Goal: Task Accomplishment & Management: Manage account settings

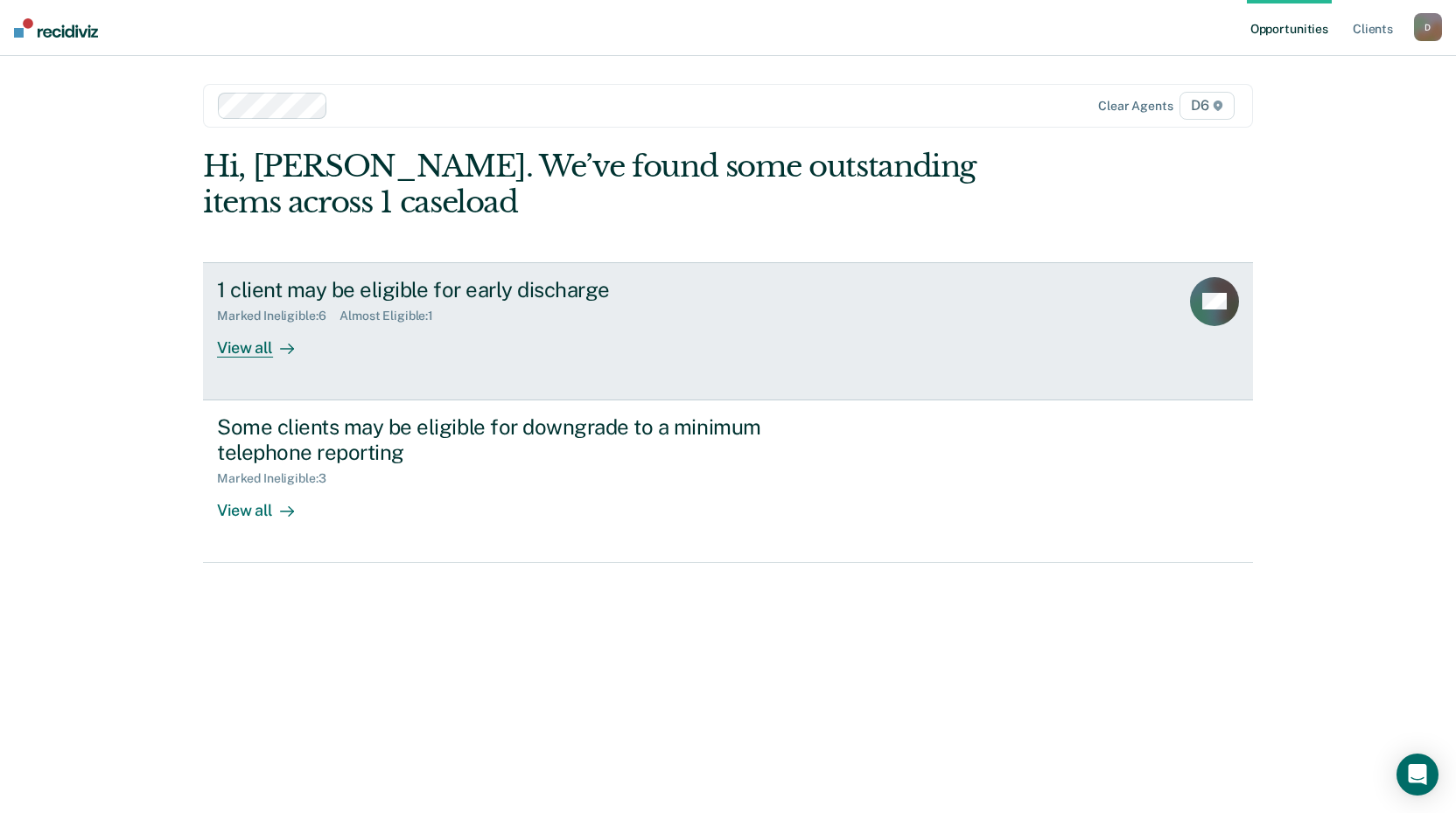
click at [256, 351] on div "View all" at bounding box center [265, 340] width 98 height 34
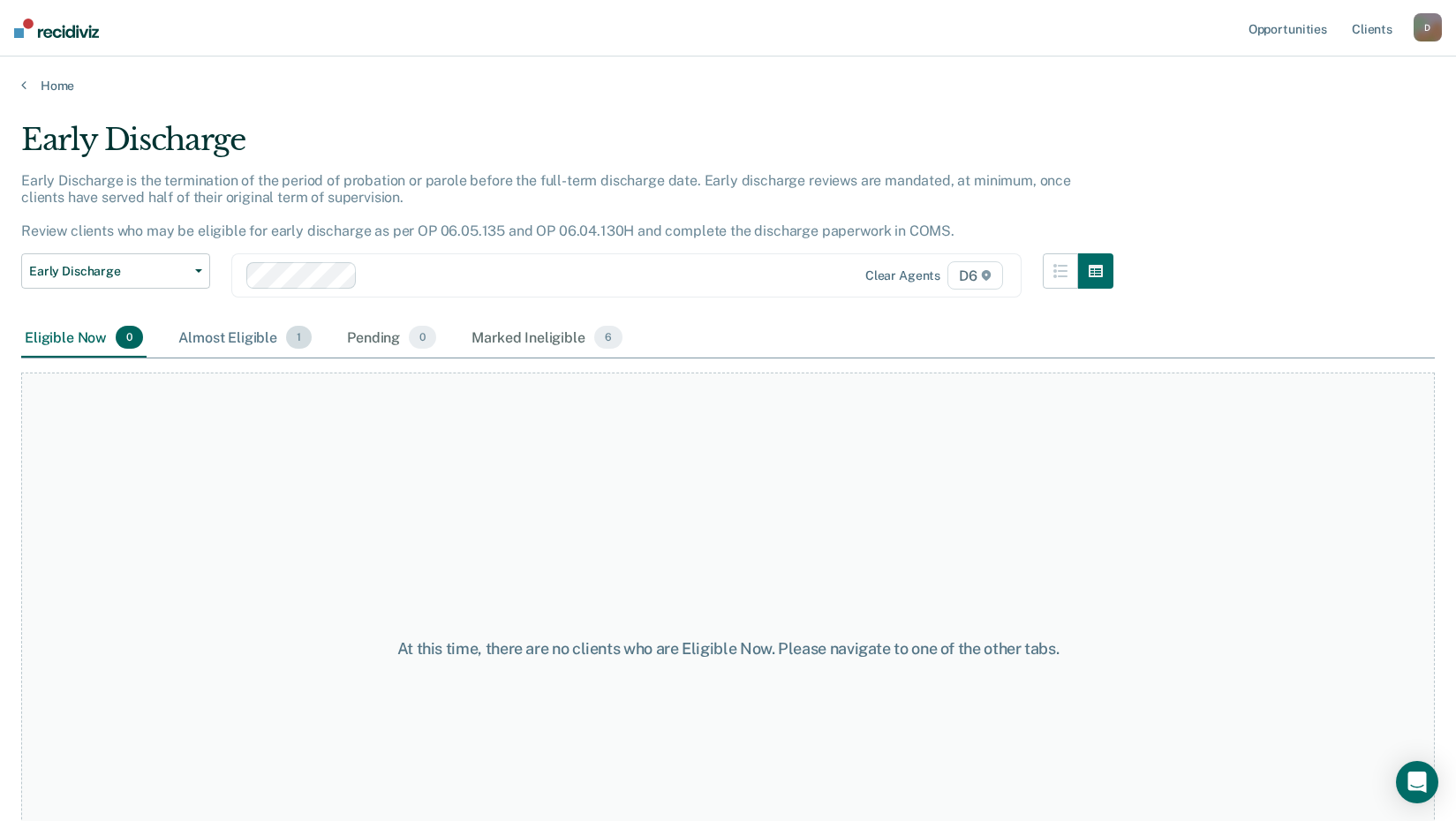
click at [237, 336] on div "Almost Eligible 1" at bounding box center [245, 338] width 141 height 39
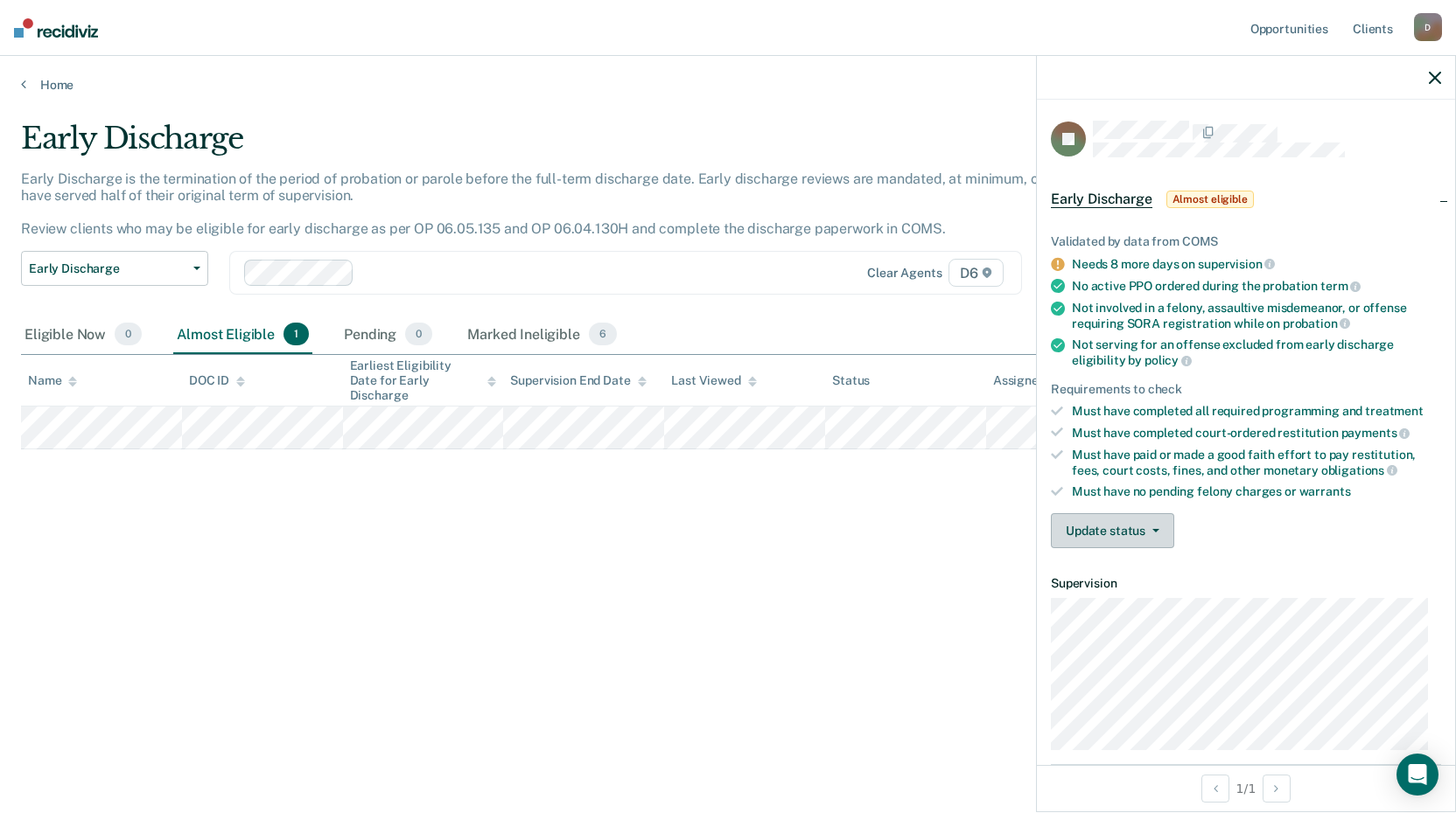
click at [1161, 528] on button "Update status" at bounding box center [1112, 531] width 123 height 35
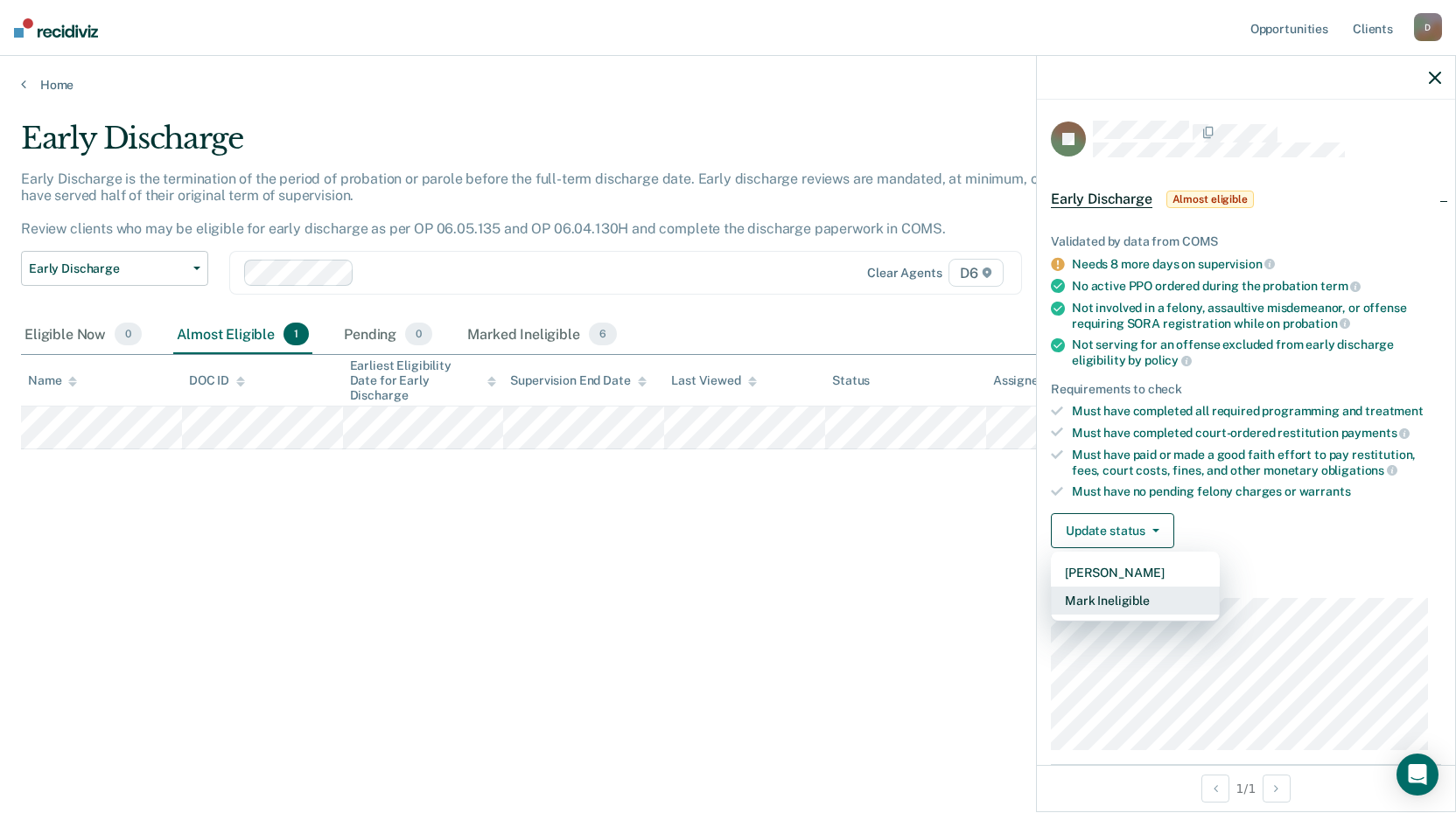
click at [1143, 600] on button "Mark Ineligible" at bounding box center [1135, 601] width 169 height 28
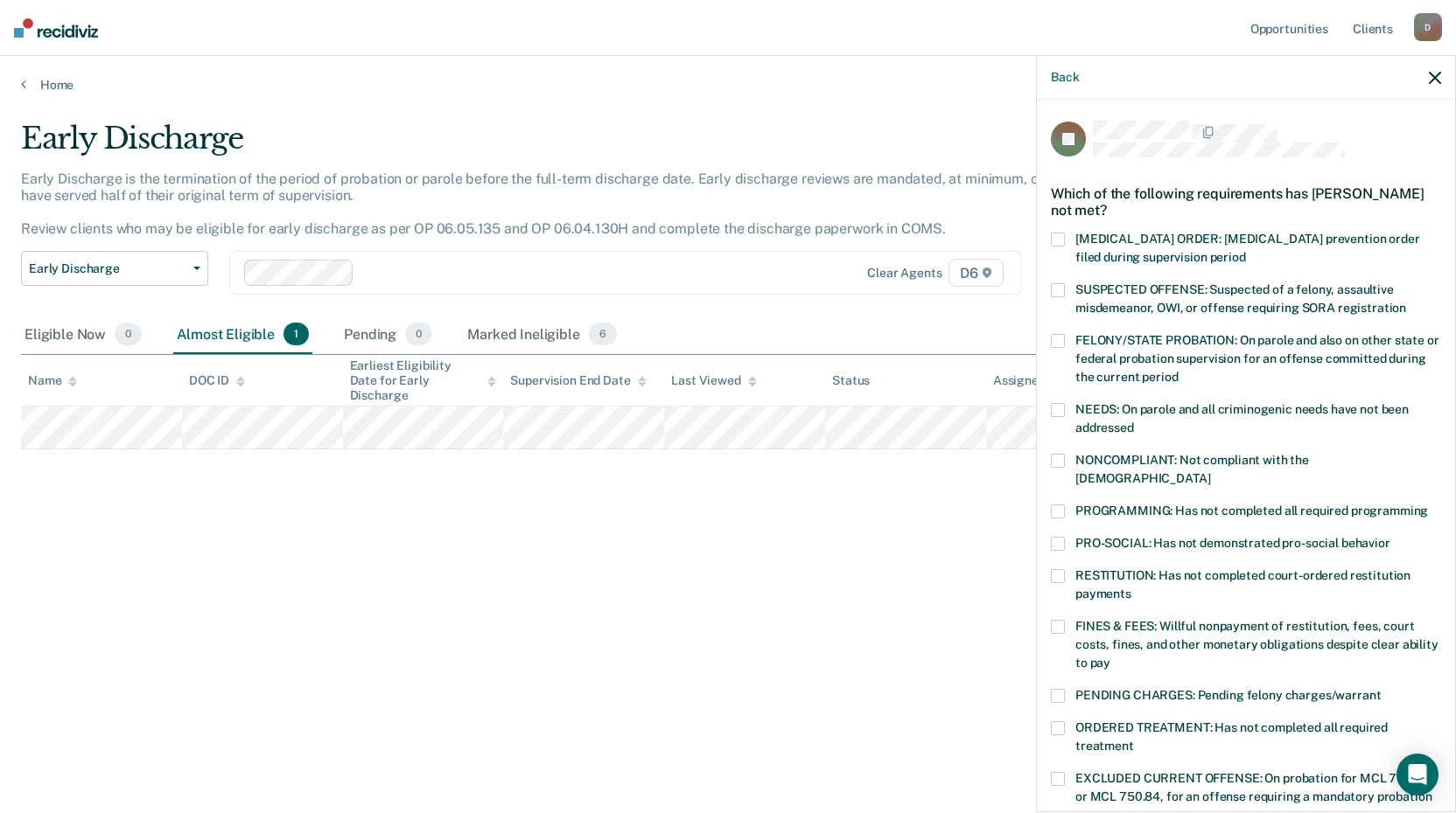
click at [1060, 459] on span at bounding box center [1058, 461] width 14 height 14
click at [1210, 472] on input "NONCOMPLIANT: Not compliant with the [DEMOGRAPHIC_DATA]" at bounding box center [1210, 472] width 0 height 0
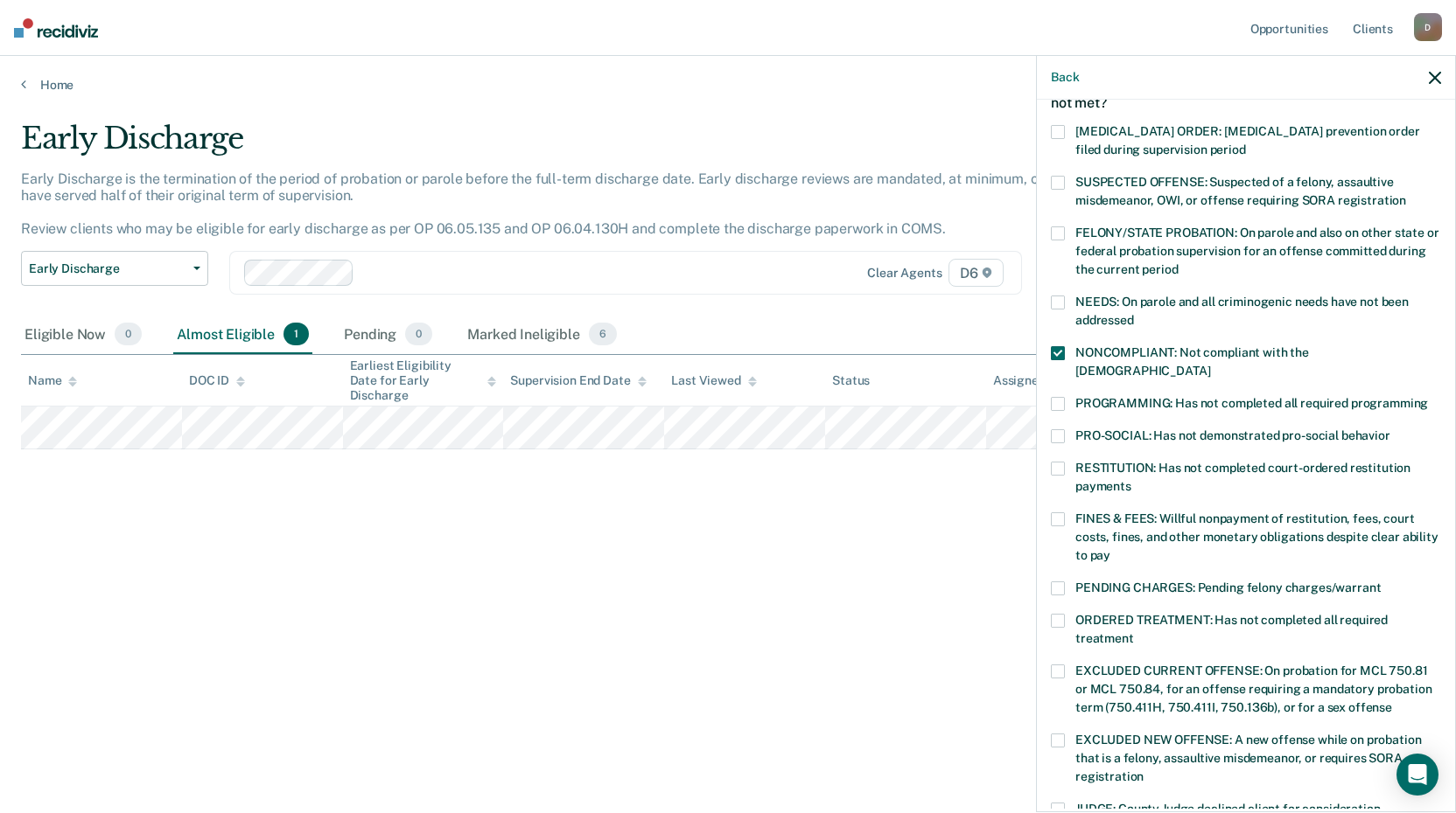
scroll to position [115, 0]
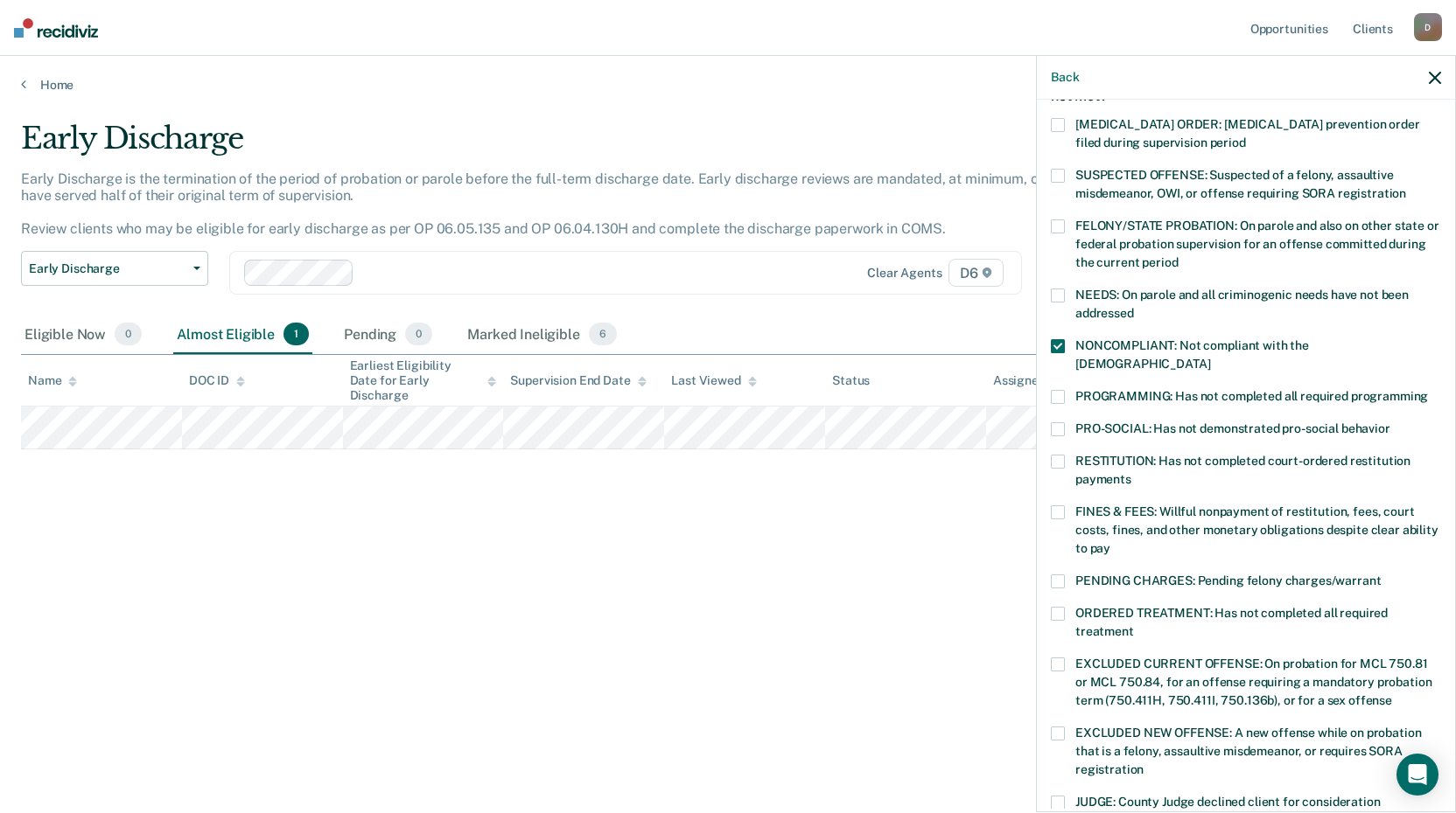
click at [1062, 727] on span at bounding box center [1058, 734] width 14 height 14
click at [1144, 764] on input "EXCLUDED NEW OFFENSE: A new offense while on probation that is a felony, assaul…" at bounding box center [1144, 764] width 0 height 0
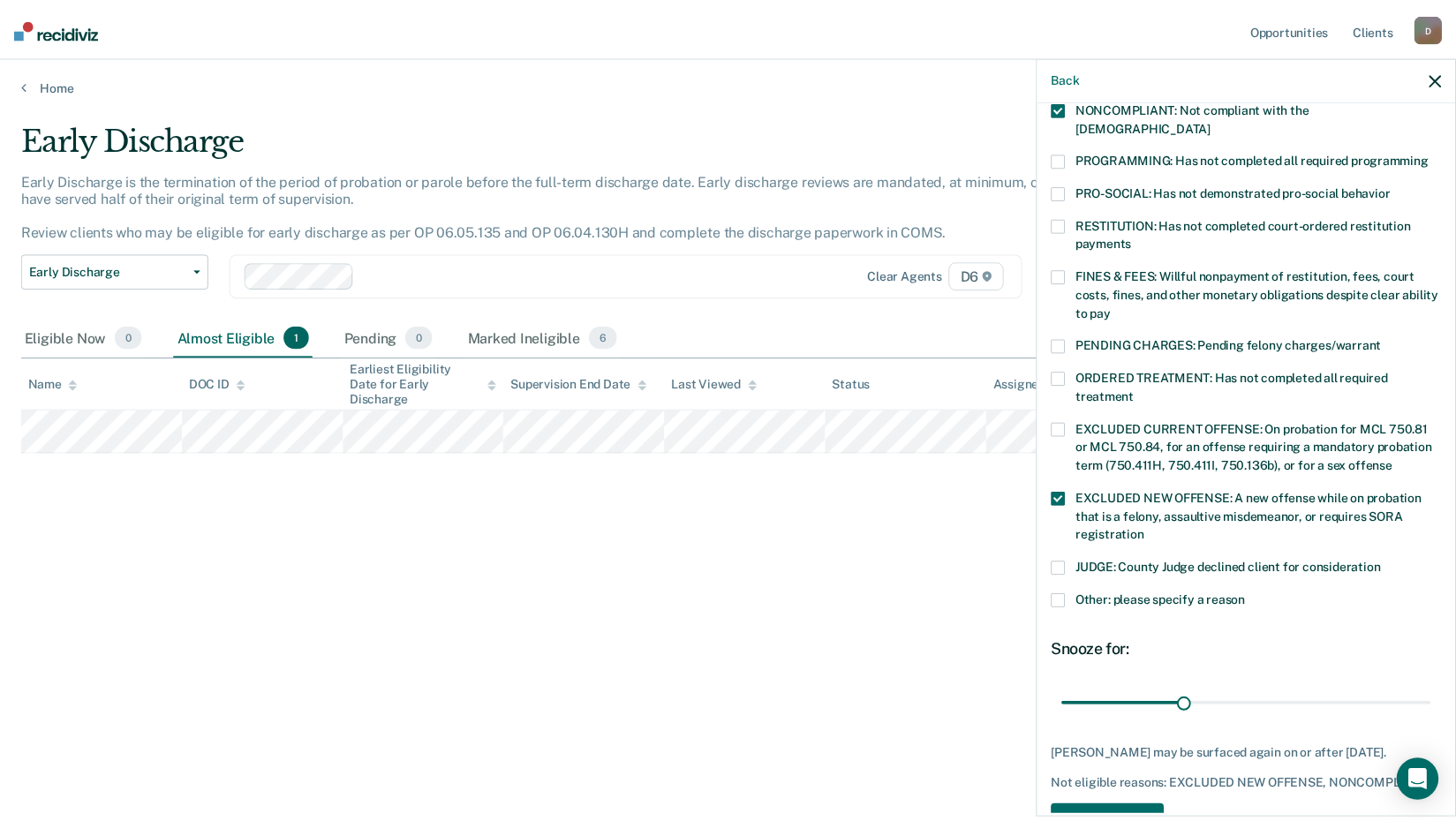
scroll to position [395, 0]
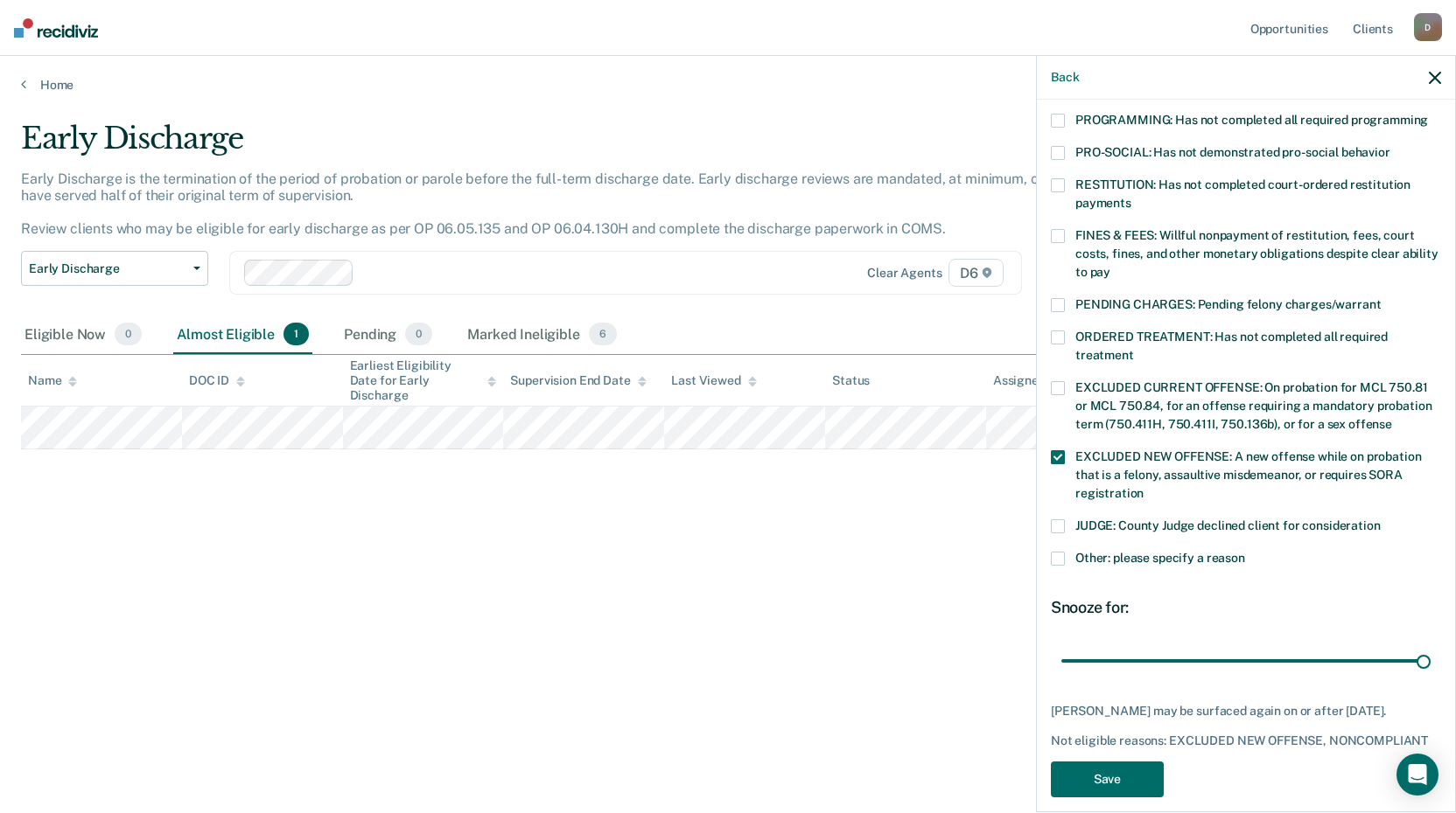
drag, startPoint x: 1177, startPoint y: 640, endPoint x: 1438, endPoint y: 616, distance: 262.1
type input "90"
click at [1430, 646] on input "range" at bounding box center [1245, 661] width 369 height 31
click at [1133, 762] on button "Save" at bounding box center [1107, 780] width 113 height 36
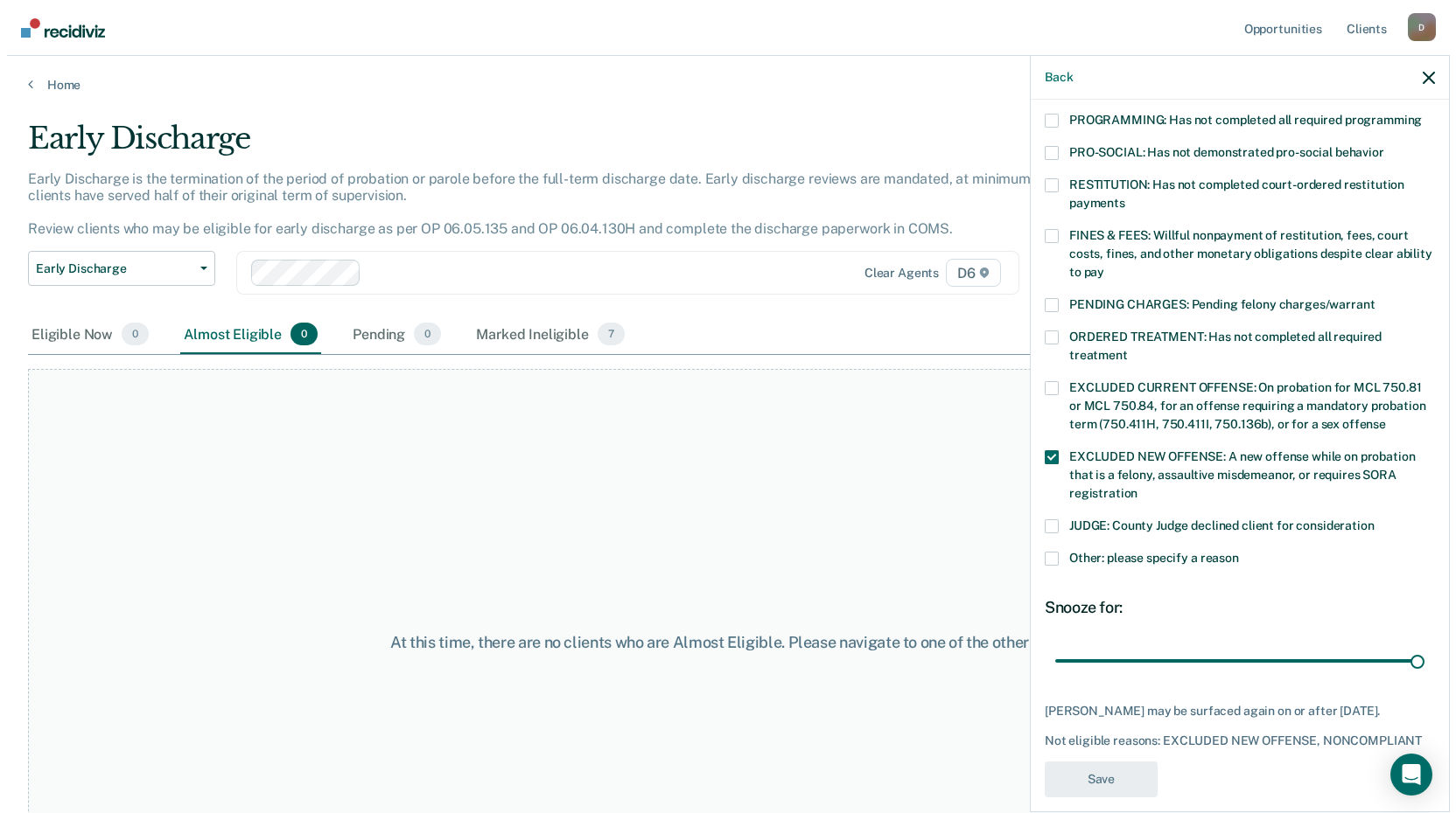
scroll to position [311, 0]
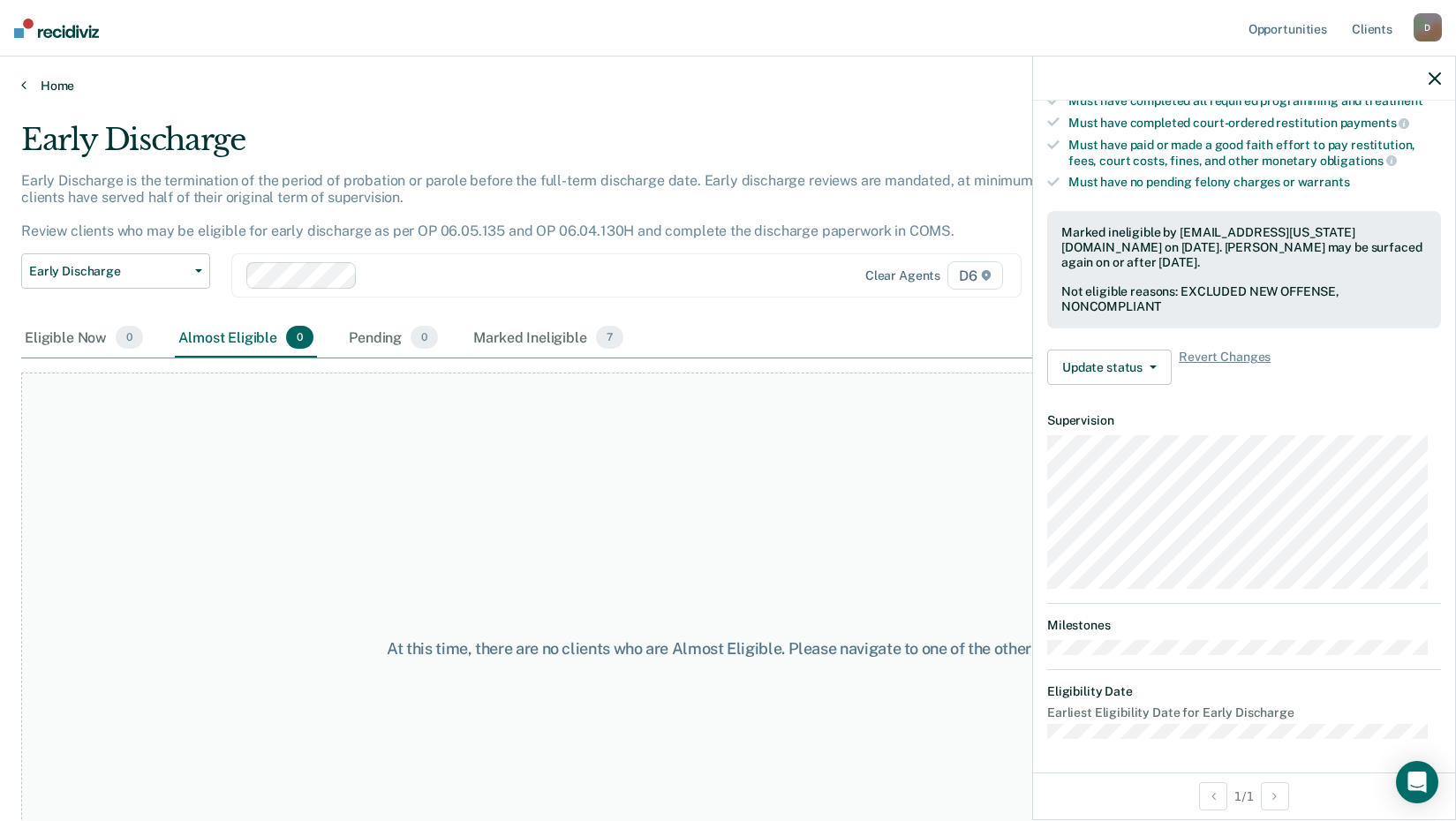
click at [54, 85] on link "Home" at bounding box center [728, 85] width 1413 height 16
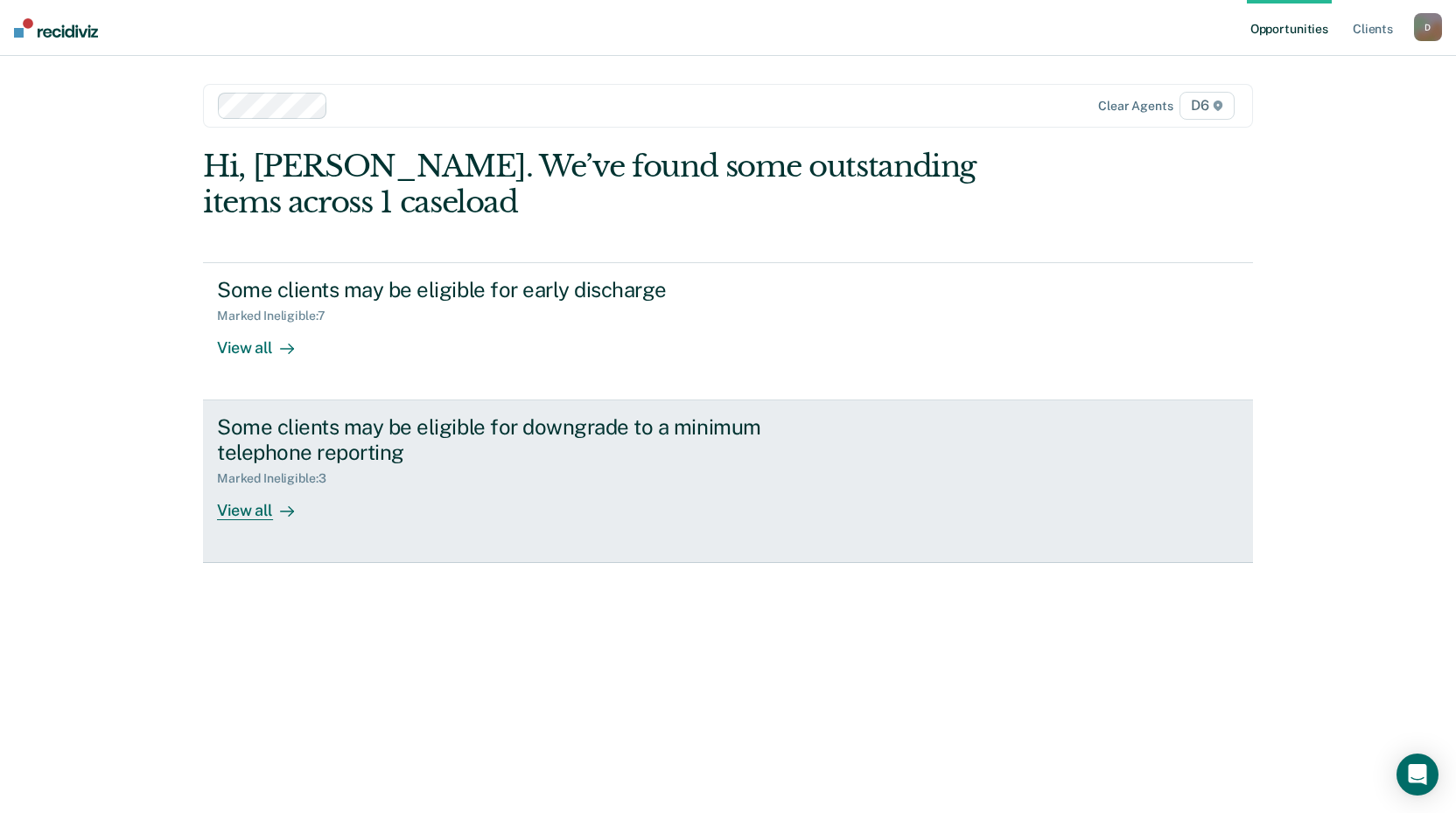
click at [247, 517] on div "View all" at bounding box center [265, 503] width 98 height 34
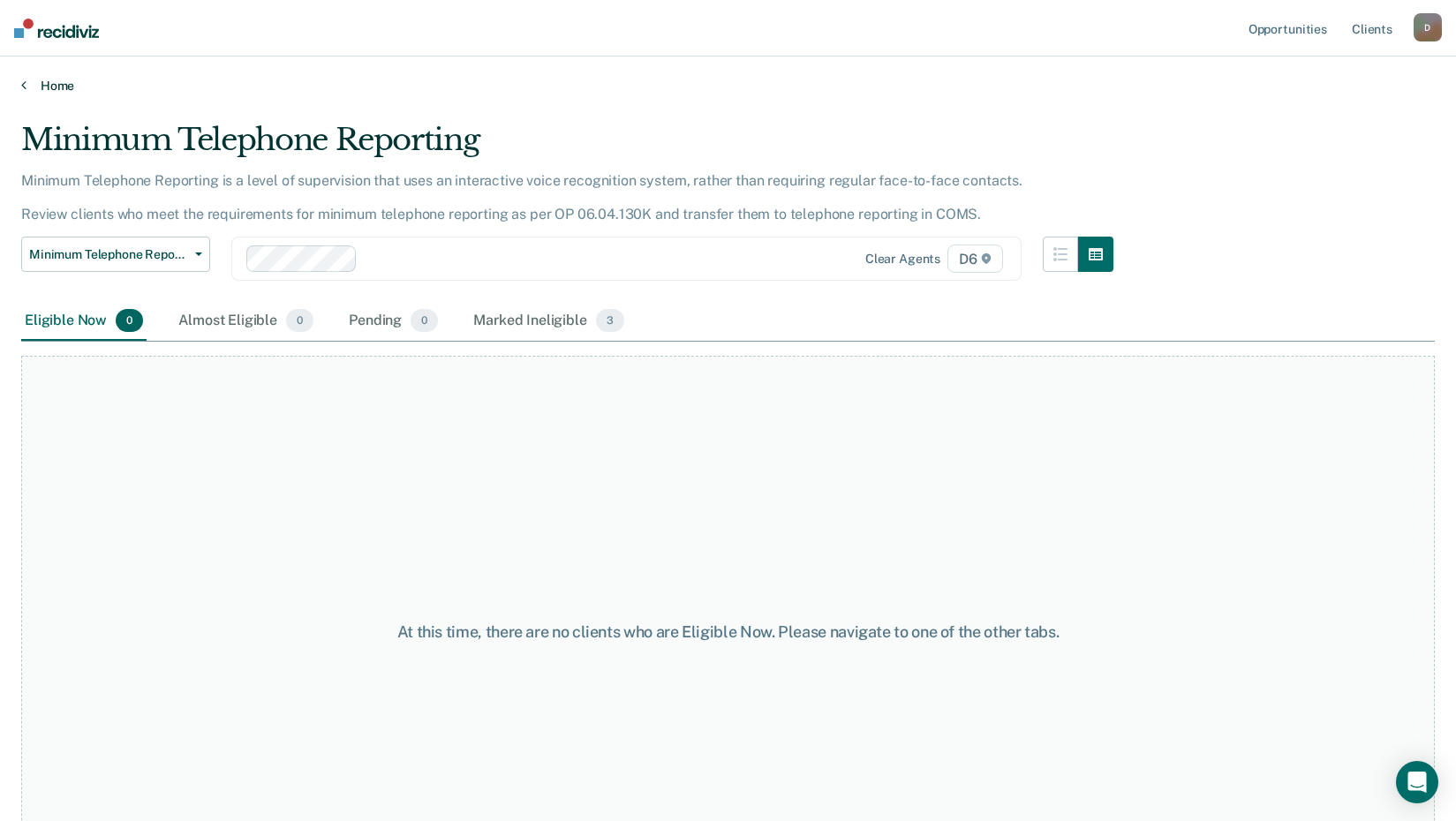
click at [57, 82] on link "Home" at bounding box center [728, 85] width 1413 height 16
